Goal: Entertainment & Leisure: Consume media (video, audio)

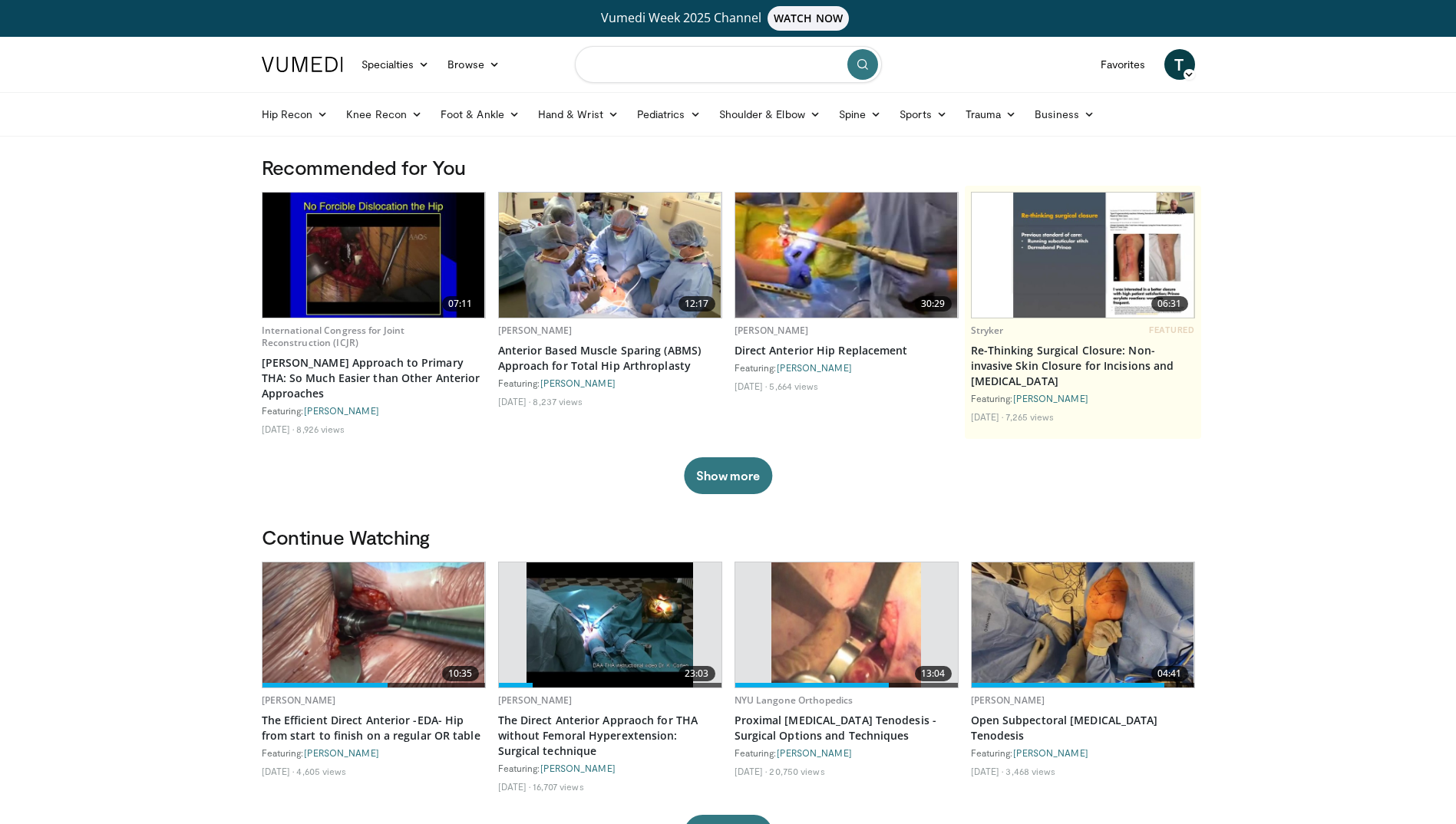
click at [783, 67] on input "Search topics, interventions" at bounding box center [728, 64] width 307 height 37
type input "**********"
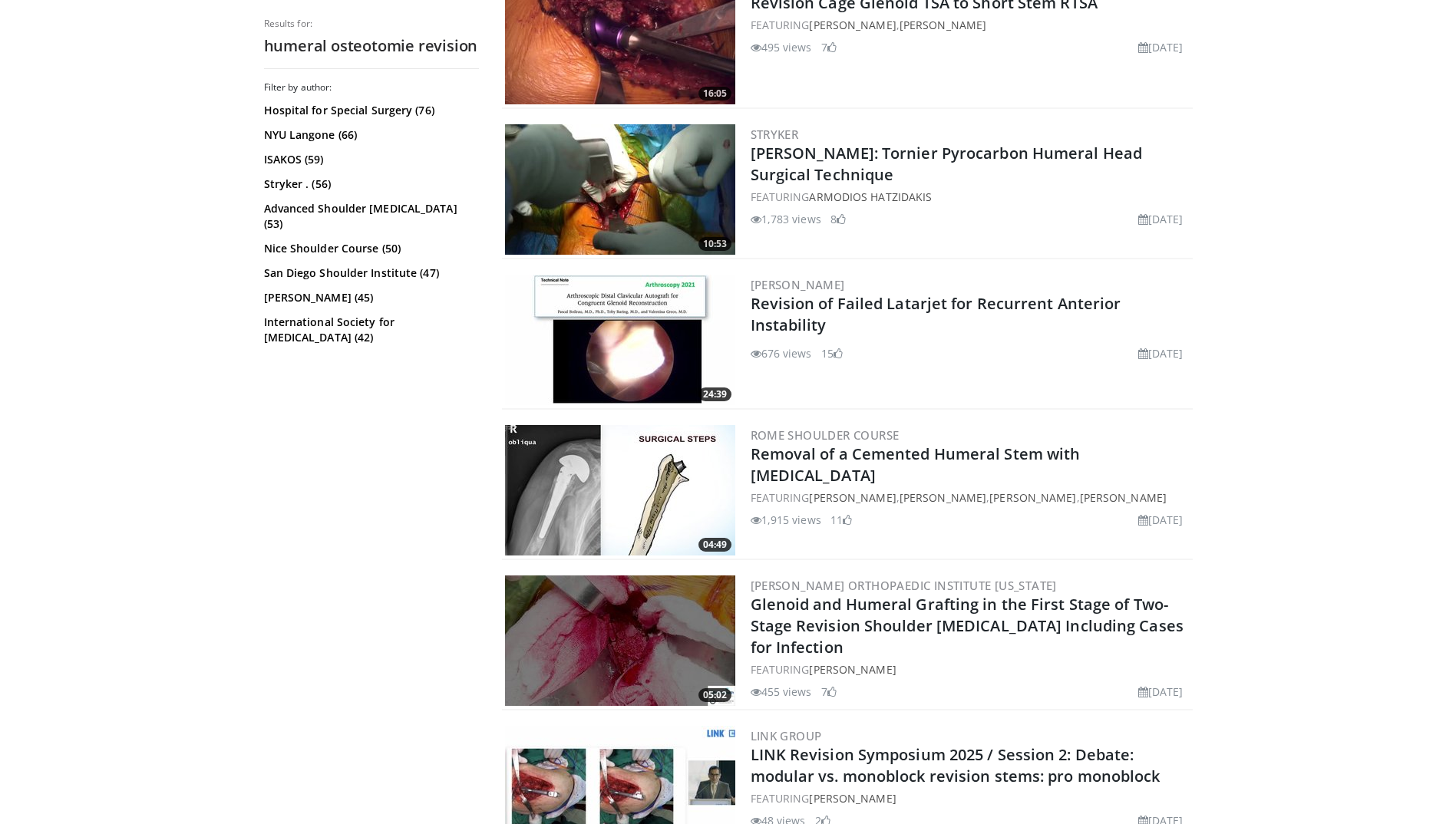
scroll to position [614, 0]
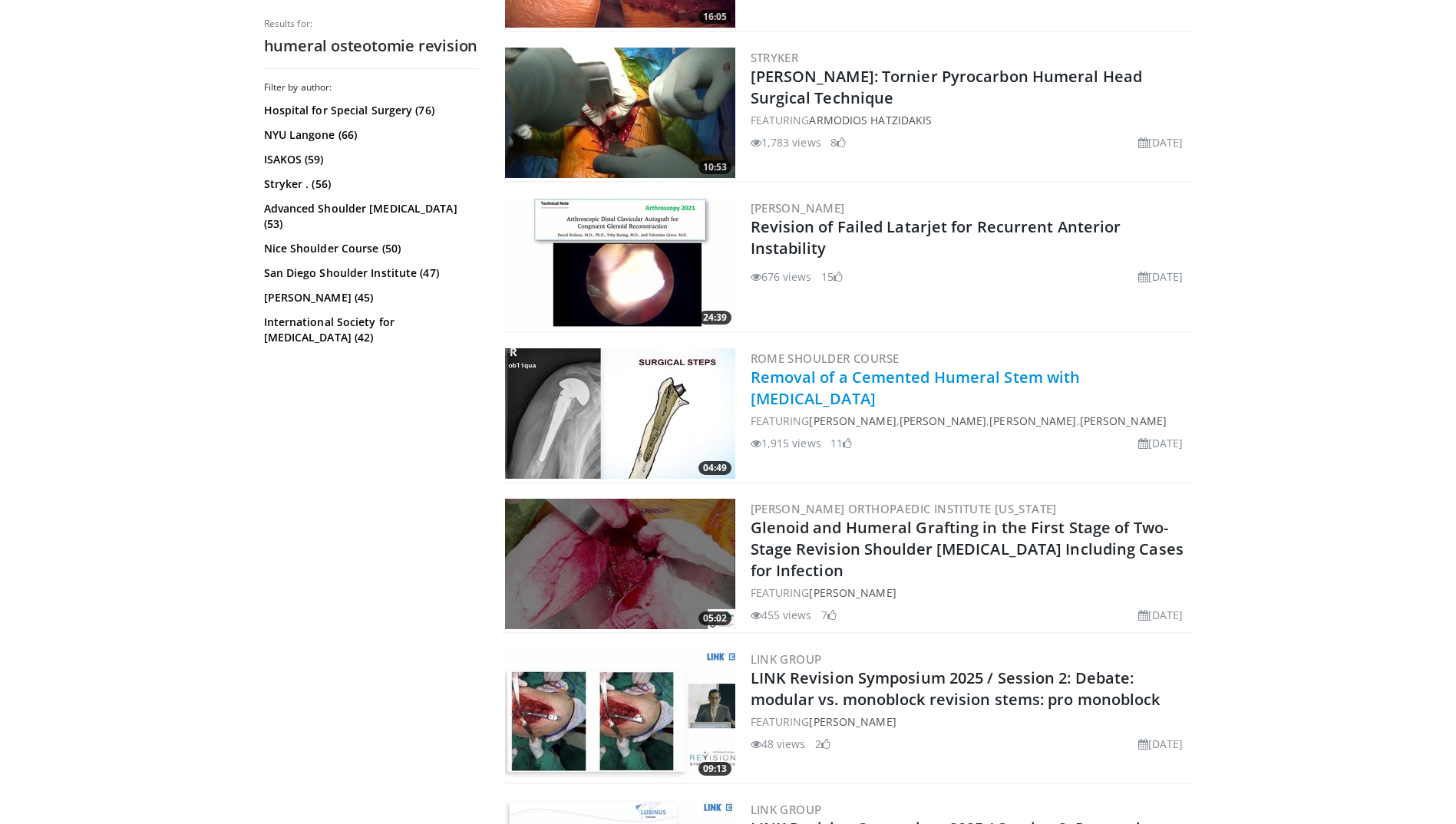
click at [988, 380] on link "Removal of a Cemented Humeral Stem with Osteotomy" at bounding box center [916, 388] width 330 height 42
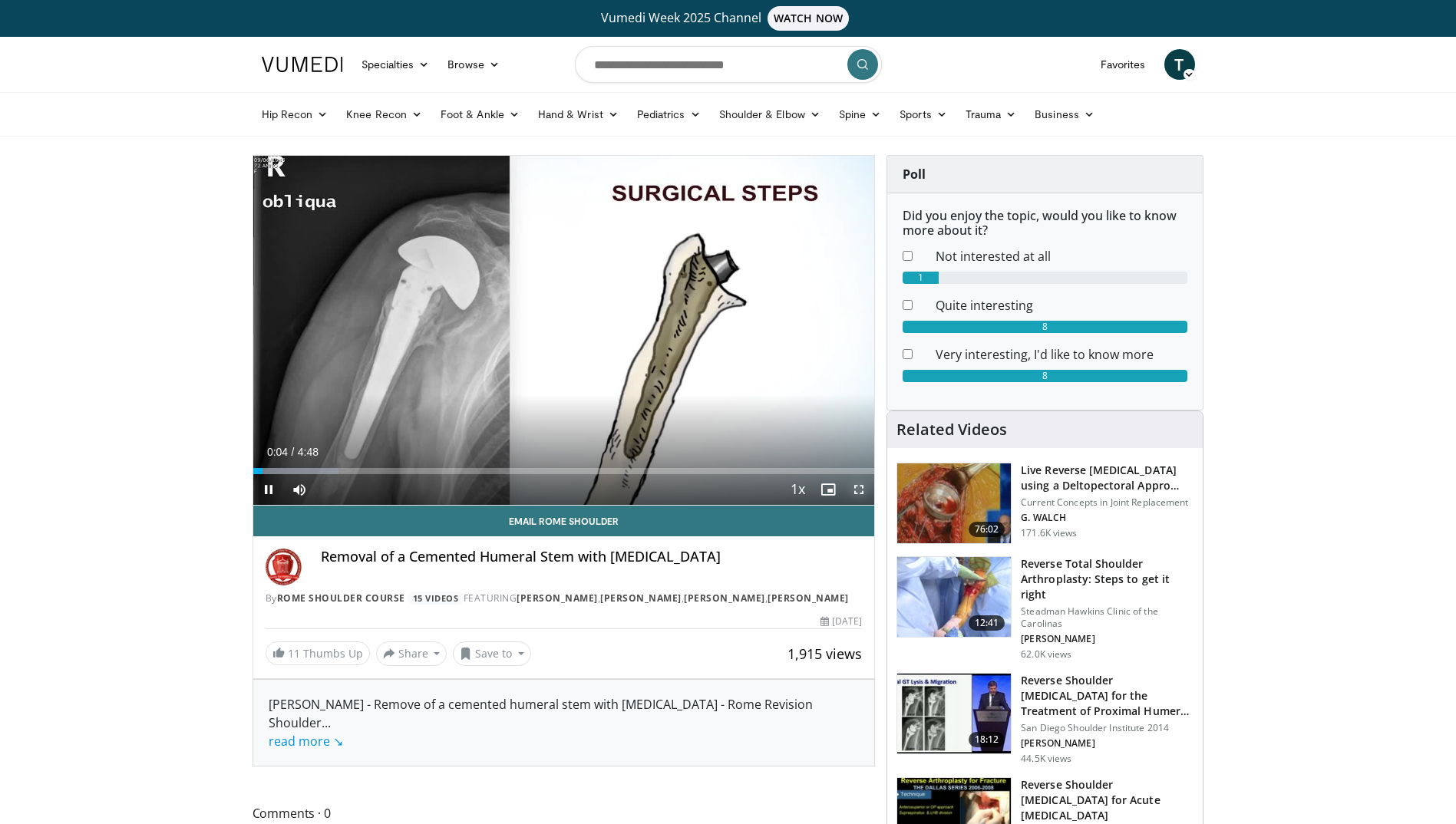
click at [856, 488] on span "Video Player" at bounding box center [859, 490] width 31 height 31
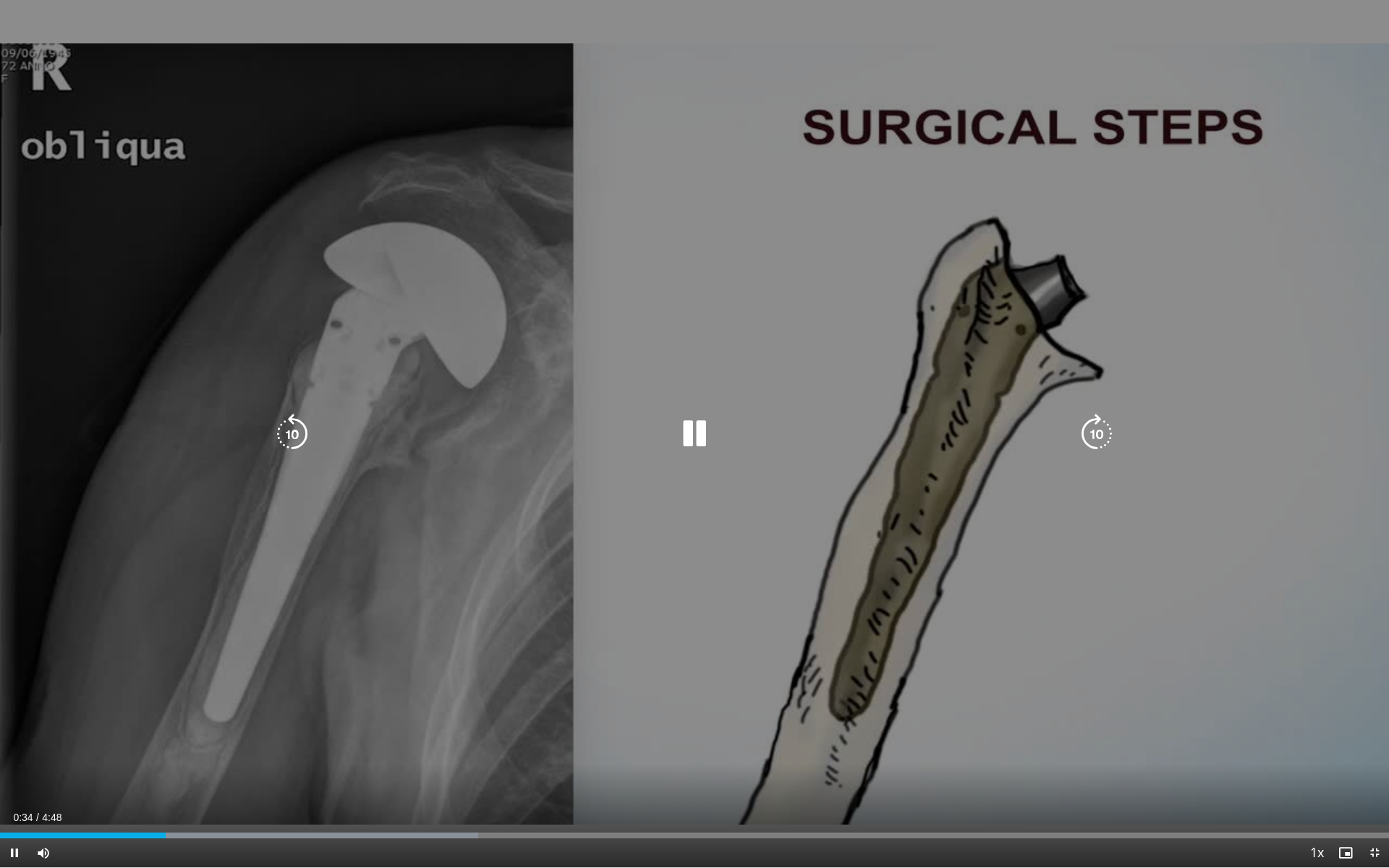
click at [688, 438] on icon "Video Player" at bounding box center [694, 434] width 41 height 41
click at [700, 432] on icon "Video Player" at bounding box center [694, 434] width 41 height 41
